Goal: Task Accomplishment & Management: Manage account settings

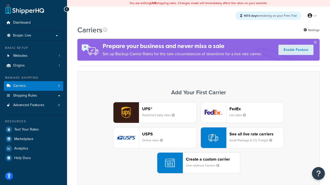
click at [198, 138] on div "UPS® Published daily rates FedEx List rates USPS Online rates See all live rate…" at bounding box center [198, 138] width 231 height 72
click at [256, 109] on header "FedEx" at bounding box center [256, 109] width 54 height 5
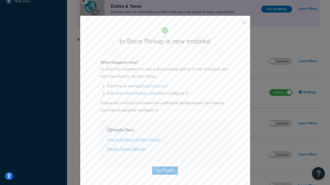
click at [236, 24] on button "button" at bounding box center [235, 23] width 1 height 1
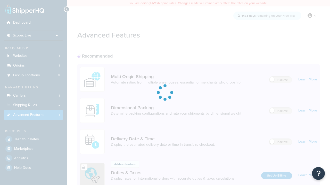
scroll to position [167, 0]
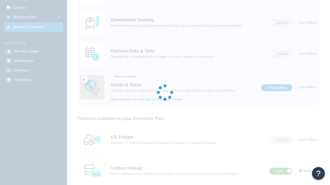
click at [280, 168] on label "Active" at bounding box center [280, 171] width 23 height 6
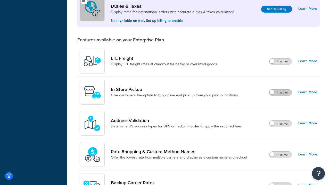
scroll to position [157, 0]
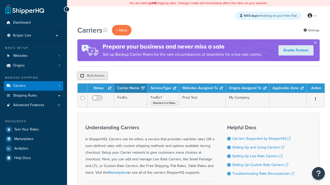
click at [82, 76] on input "checkbox" at bounding box center [82, 76] width 4 height 4
checkbox input "true"
click at [0, 0] on button "Delete" at bounding box center [0, 0] width 0 height 0
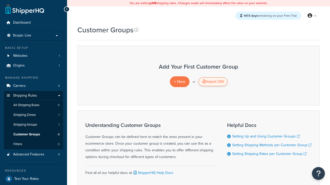
click at [212, 82] on div "Import CSV" at bounding box center [212, 82] width 29 height 9
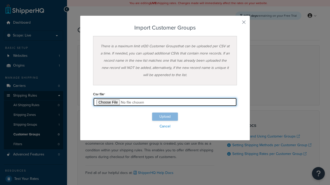
click at [165, 102] on input "file" at bounding box center [165, 102] width 144 height 9
type input "C:\fakepath\importCustomerGroupsSuccess.csv"
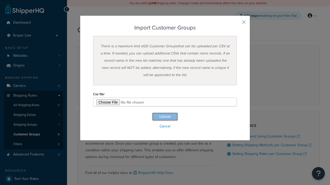
click at [165, 117] on button "Upload" at bounding box center [165, 117] width 26 height 8
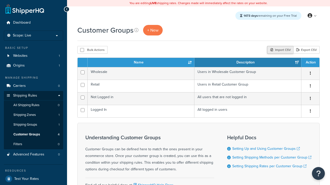
click at [279, 50] on div "Import CSV" at bounding box center [280, 50] width 26 height 8
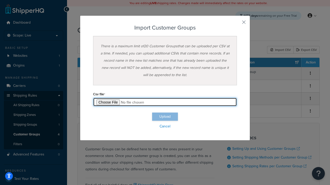
click at [165, 102] on input "file" at bounding box center [165, 102] width 144 height 9
type input "C:\fakepath\importCustomerGroupsFailure.csv"
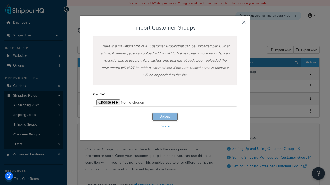
click at [165, 117] on button "Upload" at bounding box center [165, 117] width 26 height 8
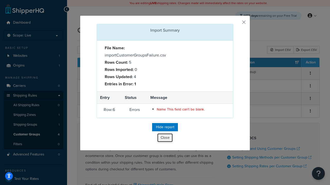
click at [165, 139] on button "Close" at bounding box center [164, 138] width 15 height 9
